Goal: Find specific page/section: Find specific page/section

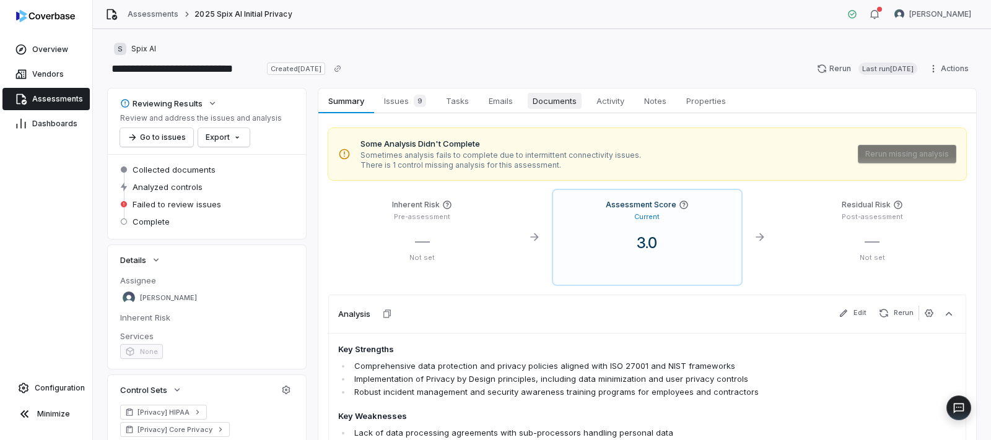
click at [536, 98] on span "Documents" at bounding box center [555, 101] width 54 height 16
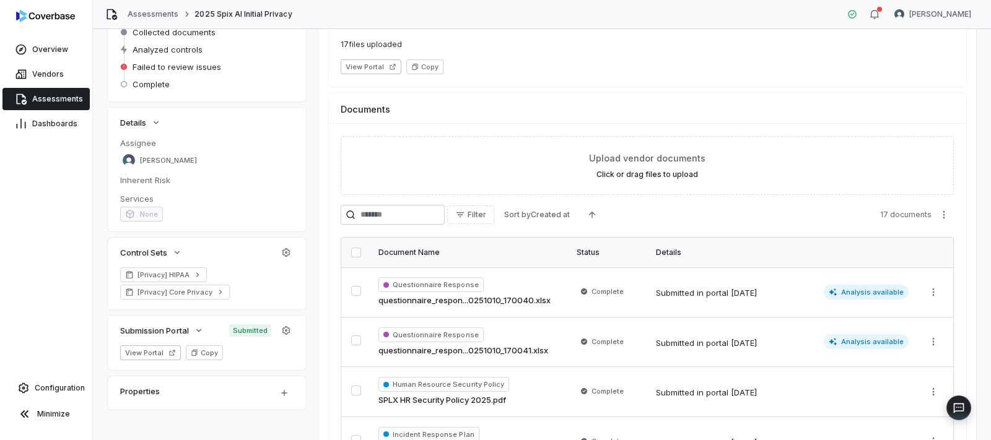
scroll to position [302, 0]
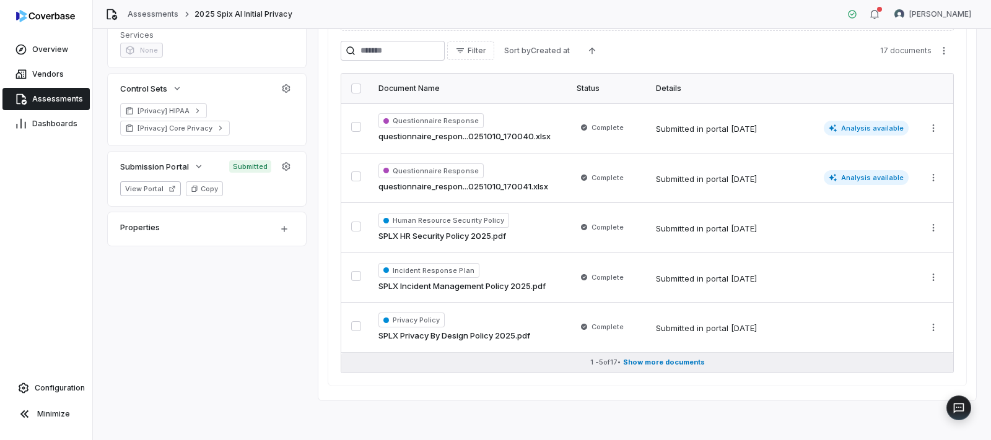
click at [671, 362] on span "Show more documents" at bounding box center [664, 362] width 82 height 9
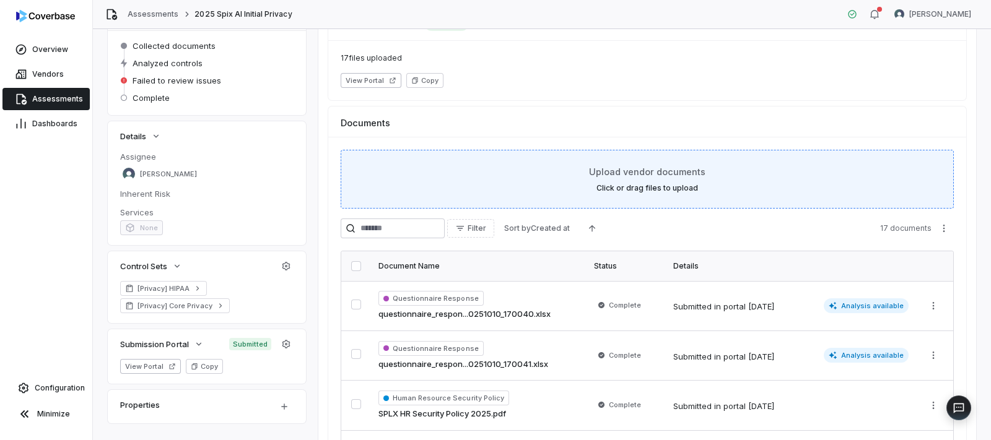
scroll to position [0, 0]
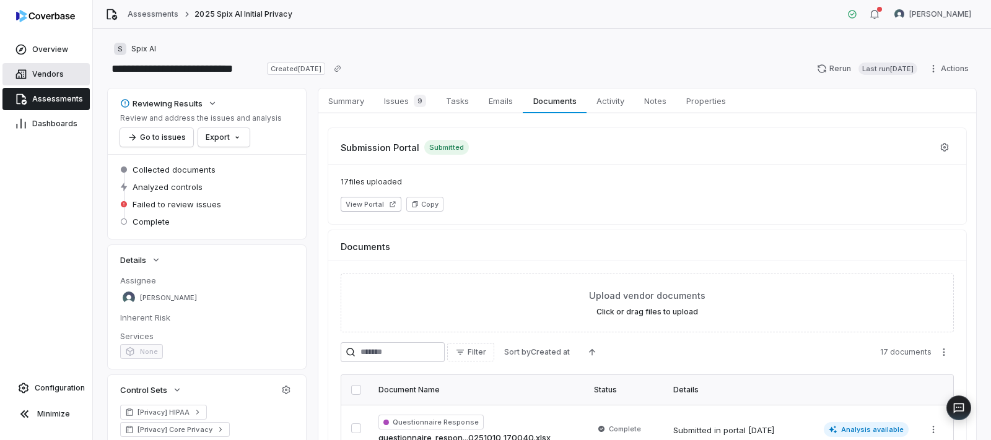
click at [45, 76] on span "Vendors" at bounding box center [48, 74] width 32 height 10
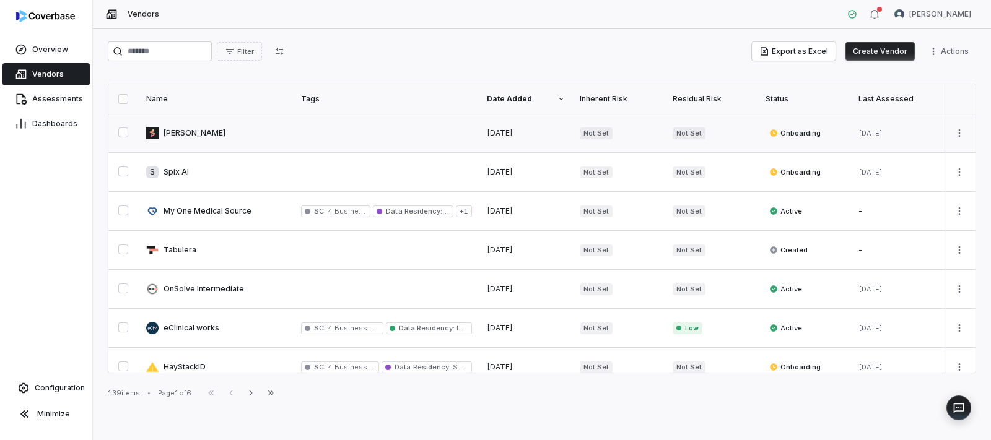
drag, startPoint x: 175, startPoint y: 138, endPoint x: 202, endPoint y: 142, distance: 27.0
click at [175, 138] on link at bounding box center [216, 133] width 155 height 38
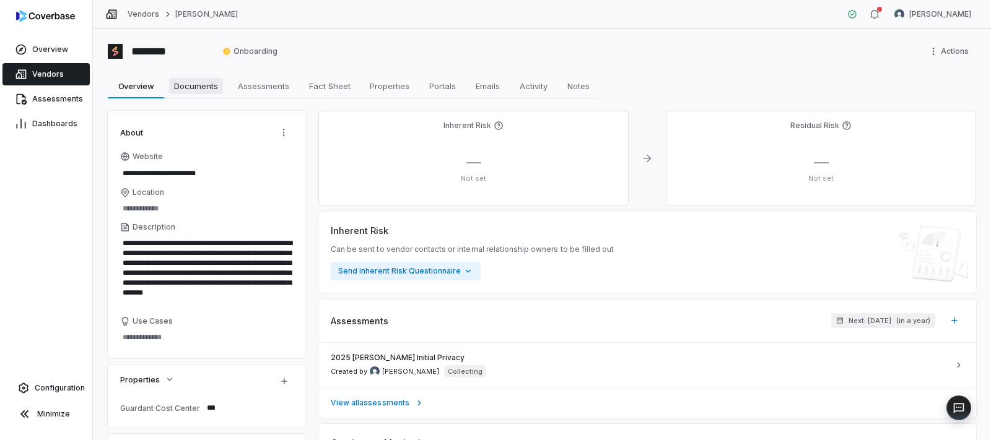
click at [214, 89] on span "Documents" at bounding box center [196, 86] width 54 height 16
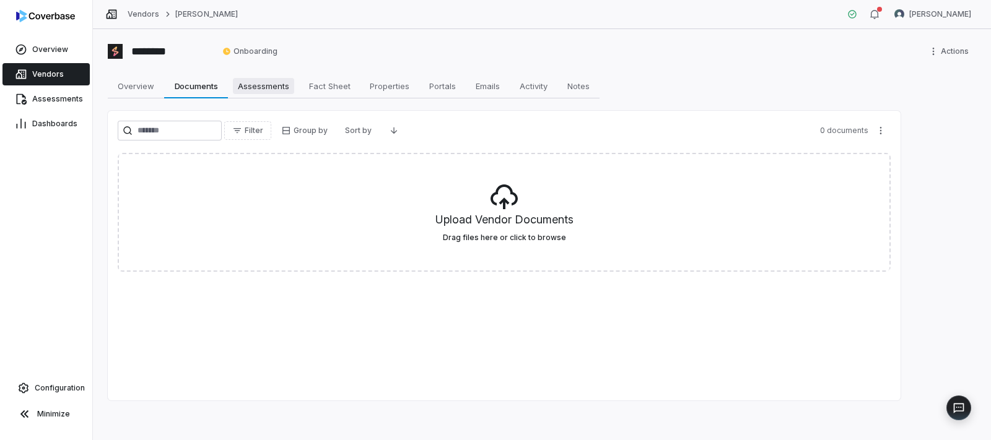
click at [263, 89] on span "Assessments" at bounding box center [263, 86] width 61 height 16
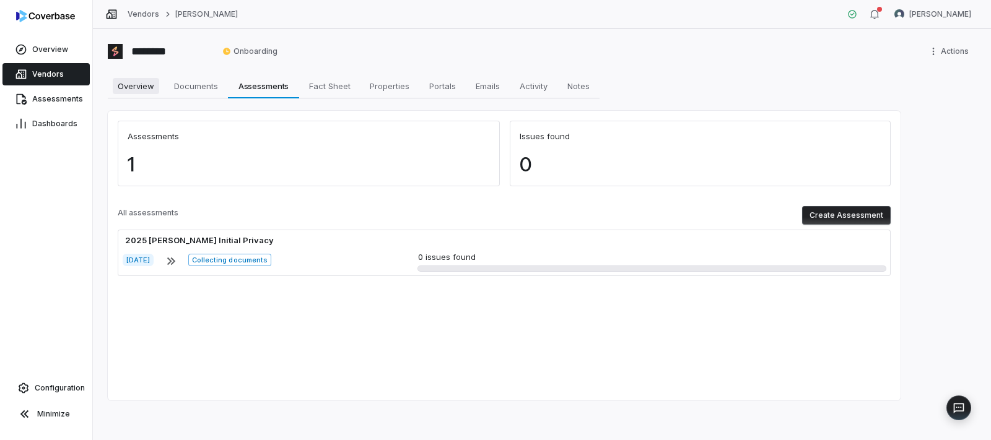
click at [150, 89] on span "Overview" at bounding box center [136, 86] width 46 height 16
type textarea "*"
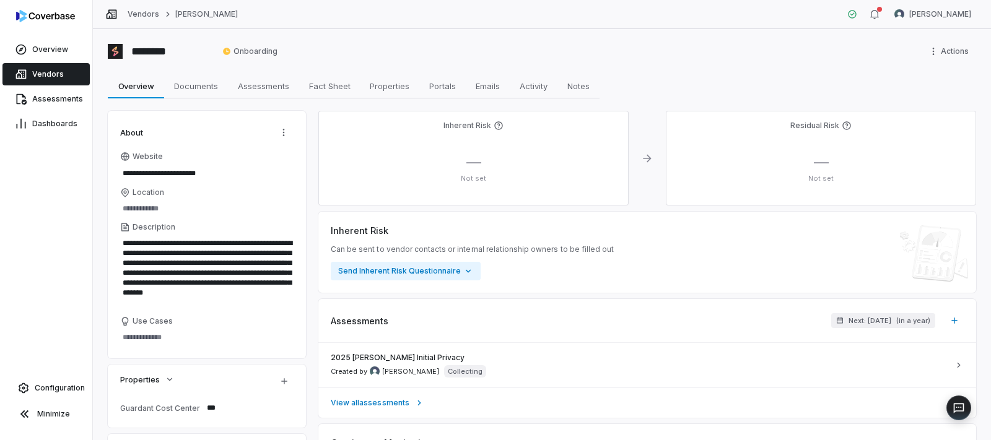
click at [56, 72] on span "Vendors" at bounding box center [48, 74] width 32 height 10
